Goal: Navigation & Orientation: Find specific page/section

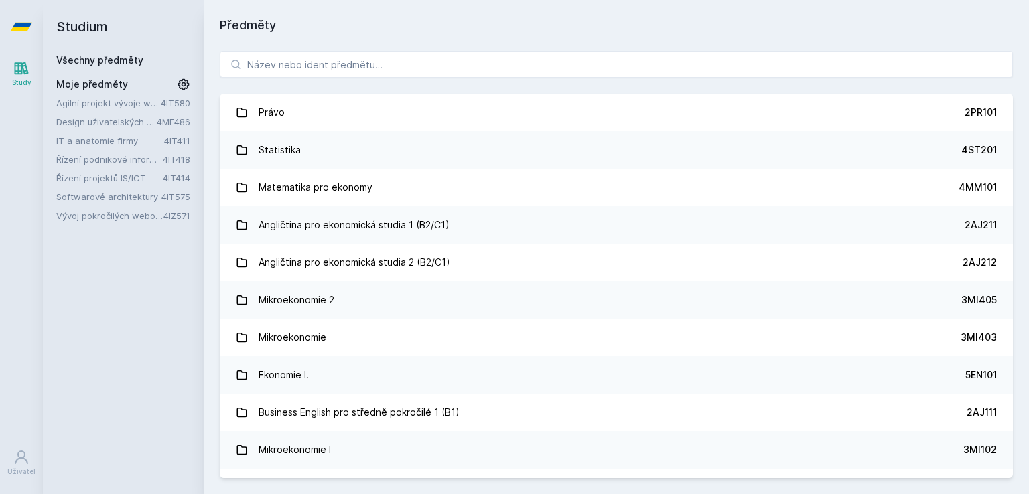
click at [79, 143] on link "IT a anatomie firmy" at bounding box center [110, 140] width 108 height 13
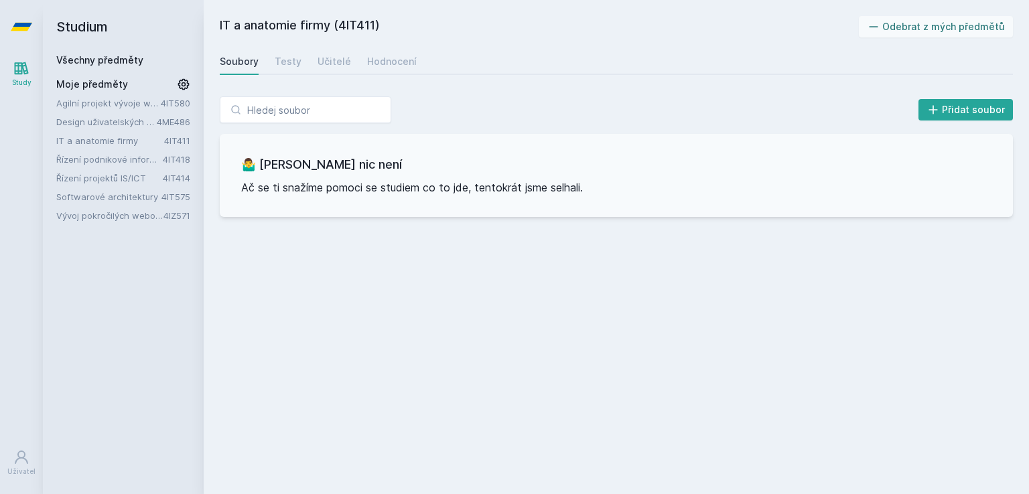
click at [253, 59] on div "Soubory" at bounding box center [239, 61] width 39 height 13
click at [267, 61] on div "Soubory Testy Učitelé Hodnocení" at bounding box center [616, 61] width 793 height 27
click at [277, 61] on div "Testy" at bounding box center [288, 61] width 27 height 13
click at [324, 60] on div "Učitelé" at bounding box center [334, 61] width 33 height 13
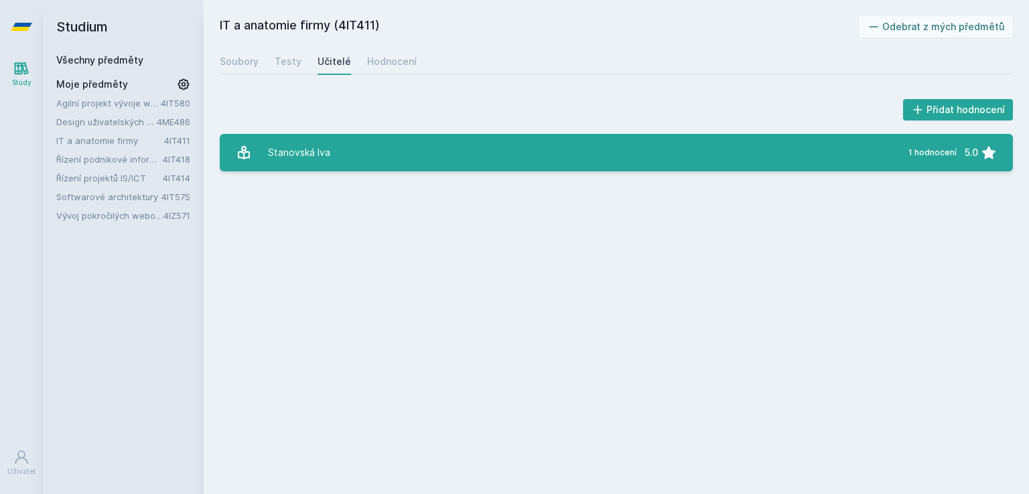
click at [379, 147] on link "Stanovská Iva 1 hodnocení 5.0" at bounding box center [616, 153] width 793 height 38
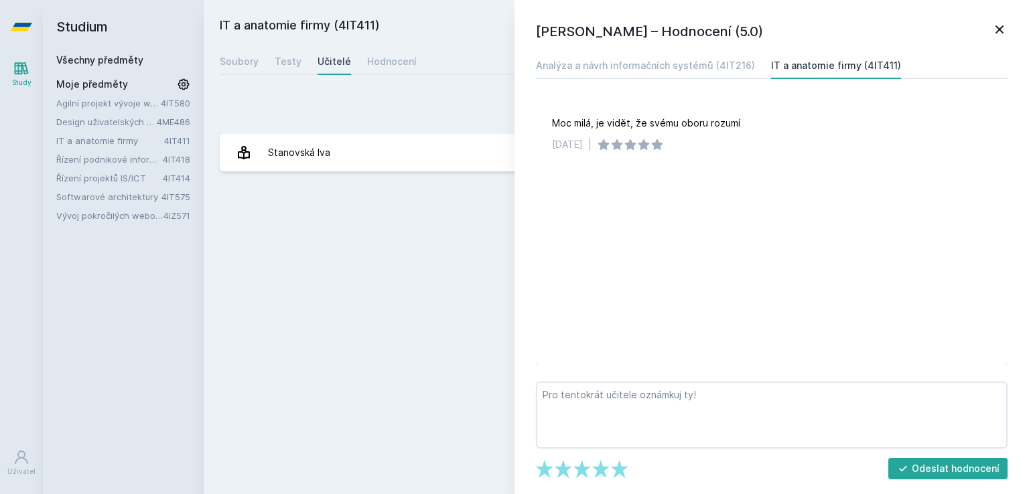
click at [998, 29] on icon at bounding box center [1000, 29] width 8 height 8
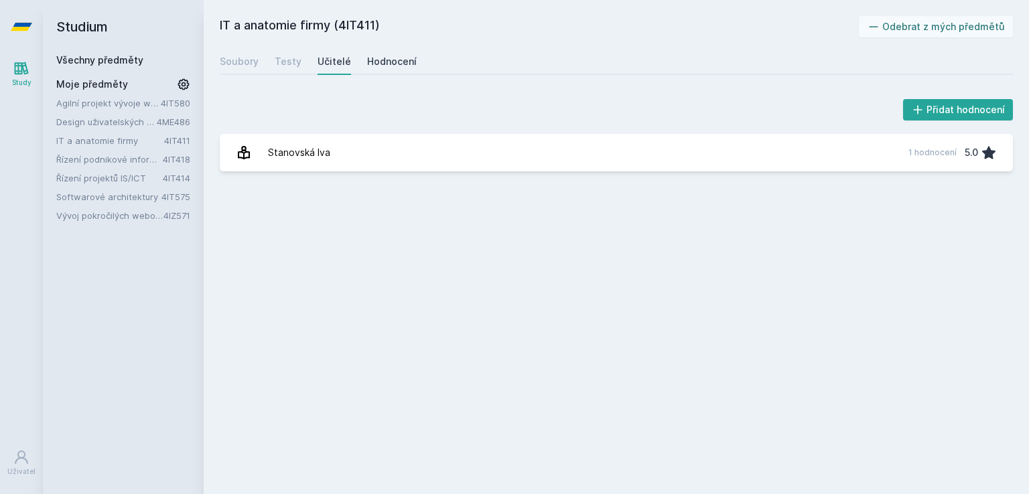
click at [404, 62] on div "Hodnocení" at bounding box center [392, 61] width 50 height 13
